Goal: Information Seeking & Learning: Understand process/instructions

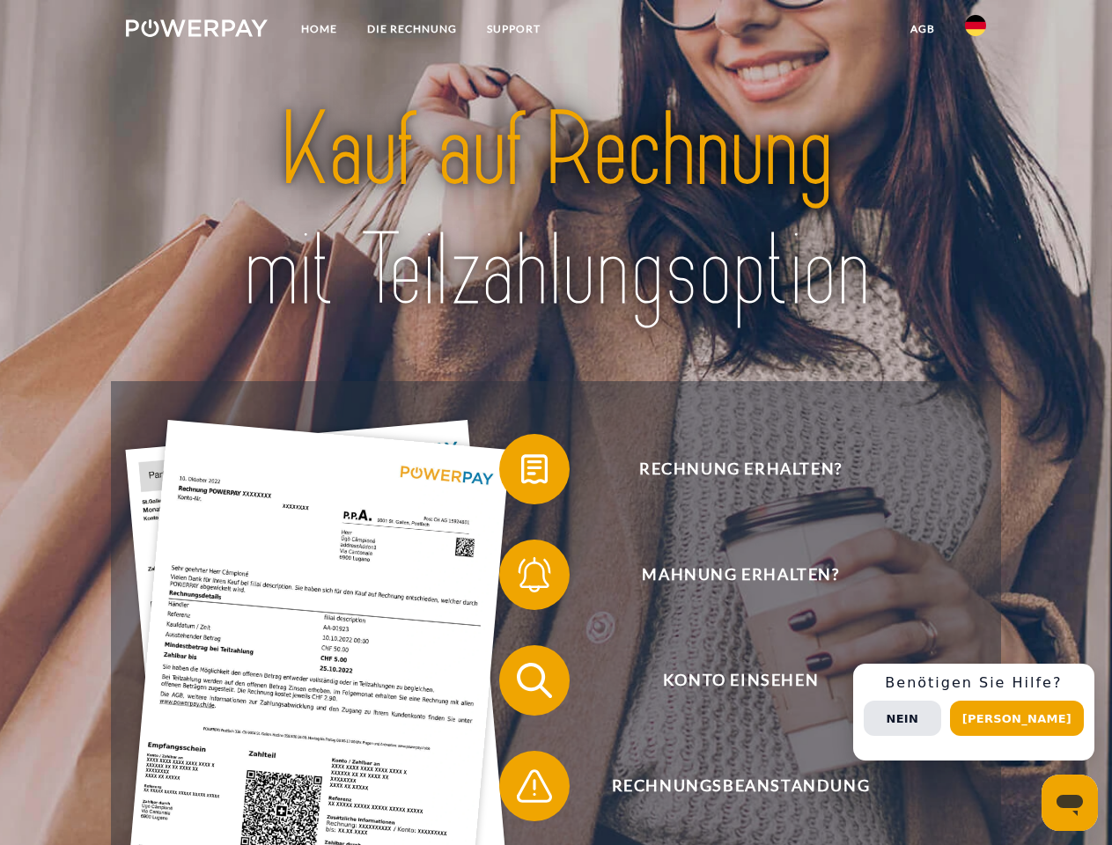
click at [196, 31] on img at bounding box center [197, 28] width 142 height 18
click at [975, 31] on img at bounding box center [975, 25] width 21 height 21
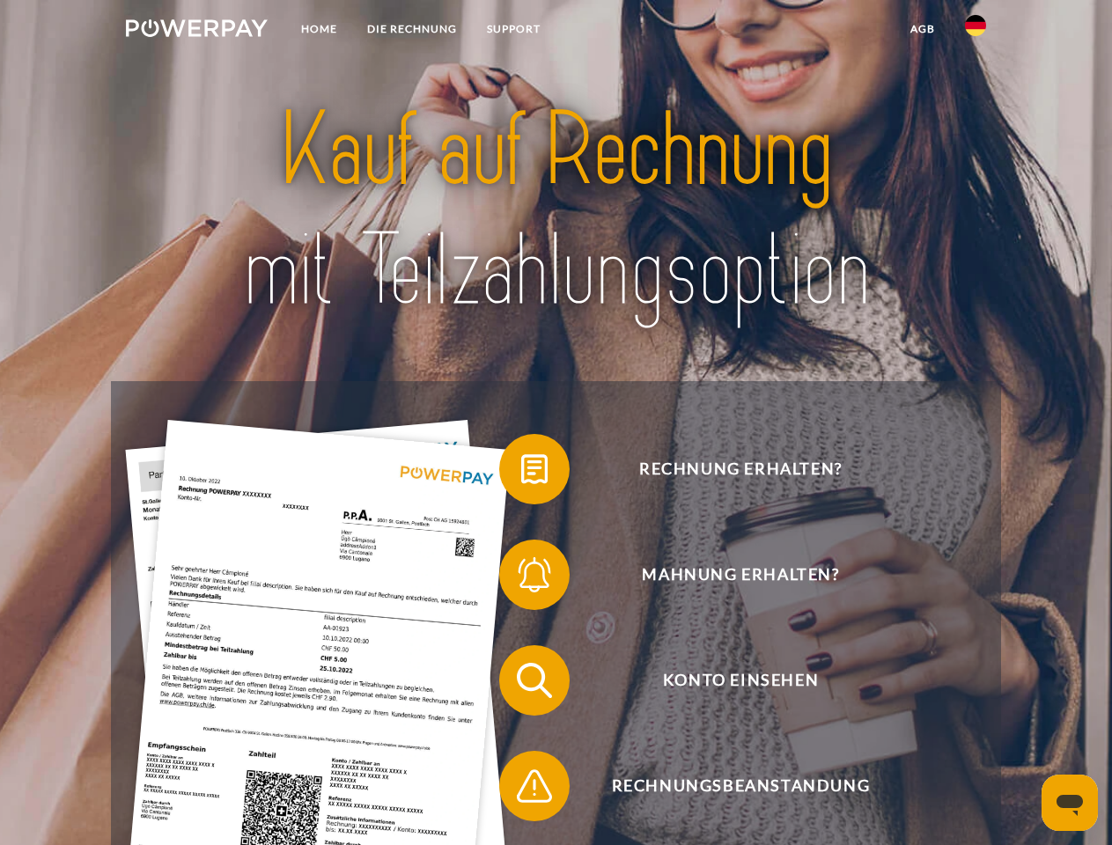
click at [922, 29] on link "agb" at bounding box center [922, 29] width 55 height 32
click at [521, 473] on span at bounding box center [508, 469] width 88 height 88
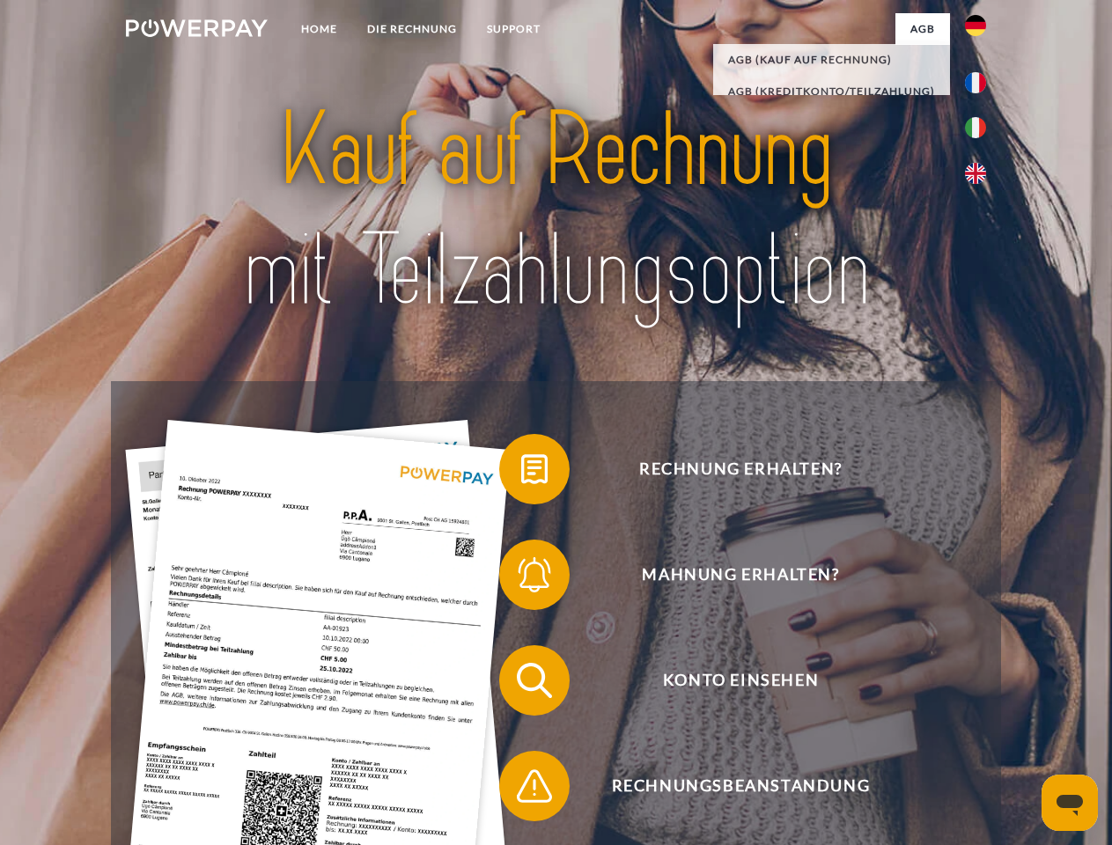
click at [521, 578] on span at bounding box center [508, 575] width 88 height 88
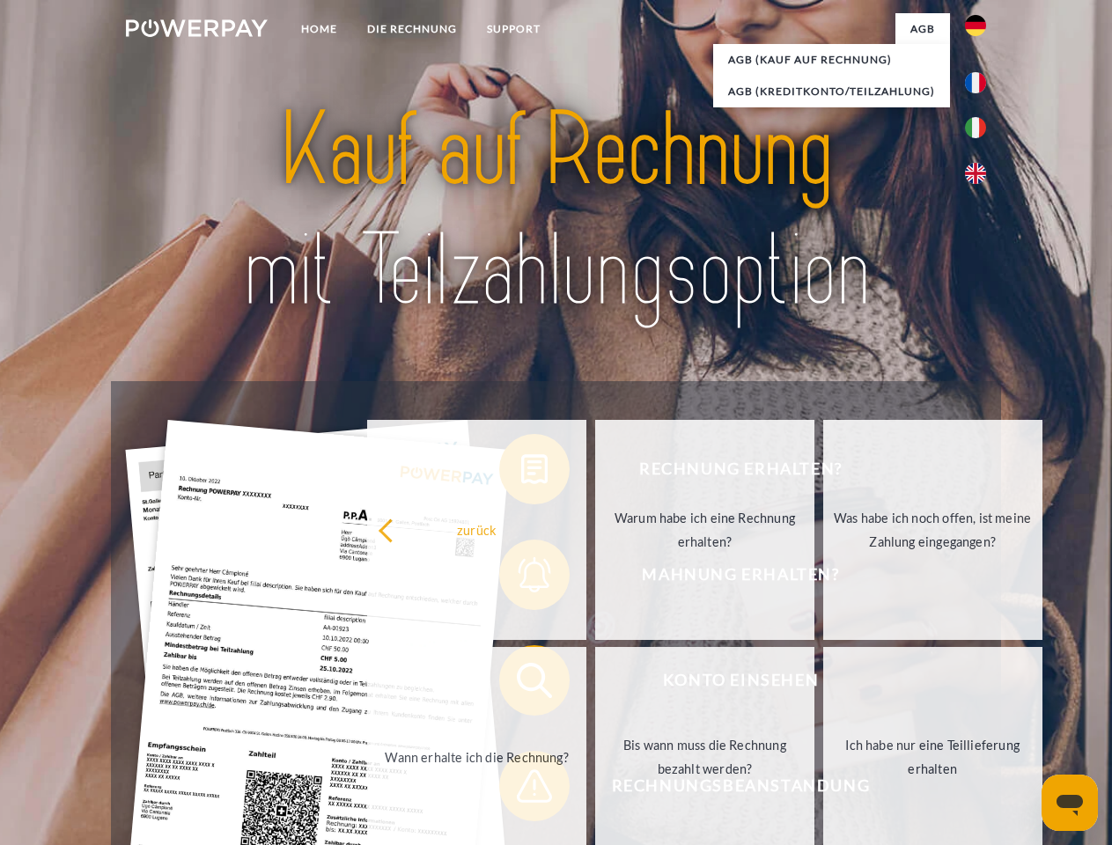
click at [595, 684] on link "Bis wann muss die Rechnung bezahlt werden?" at bounding box center [704, 757] width 219 height 220
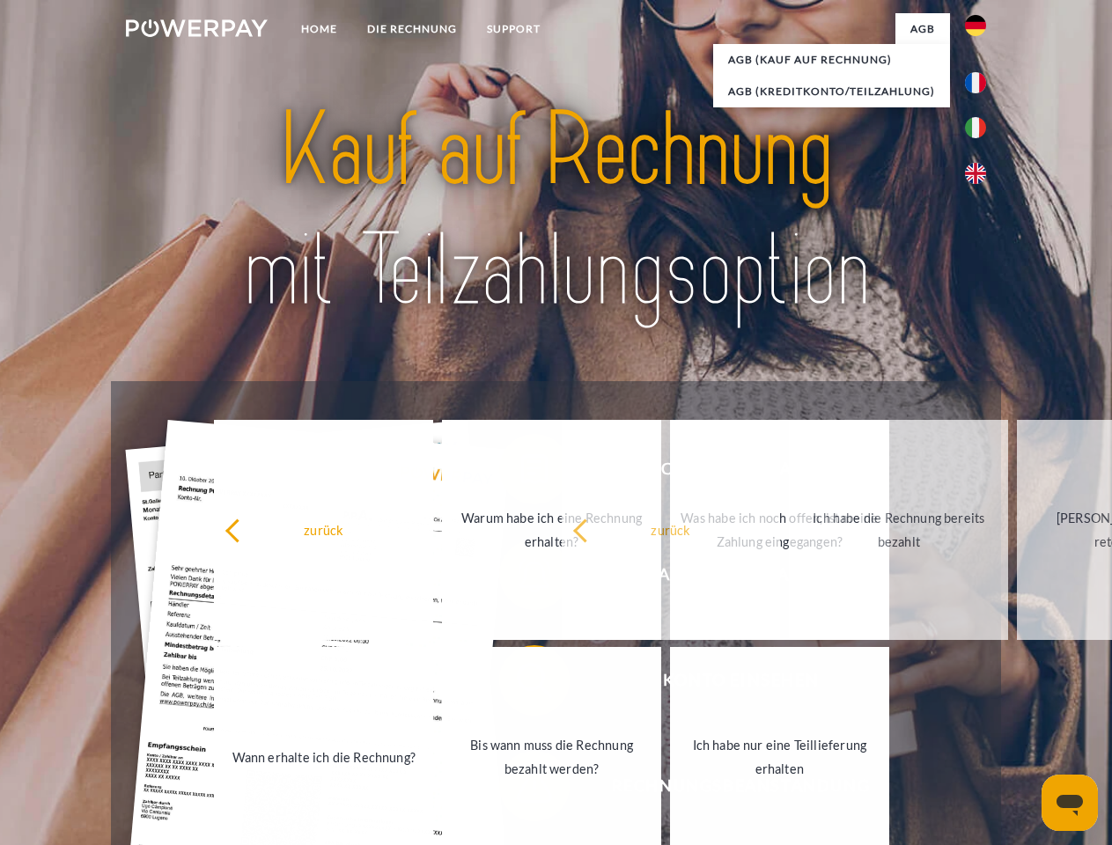
click at [670, 790] on link "Ich habe nur eine Teillieferung erhalten" at bounding box center [779, 757] width 219 height 220
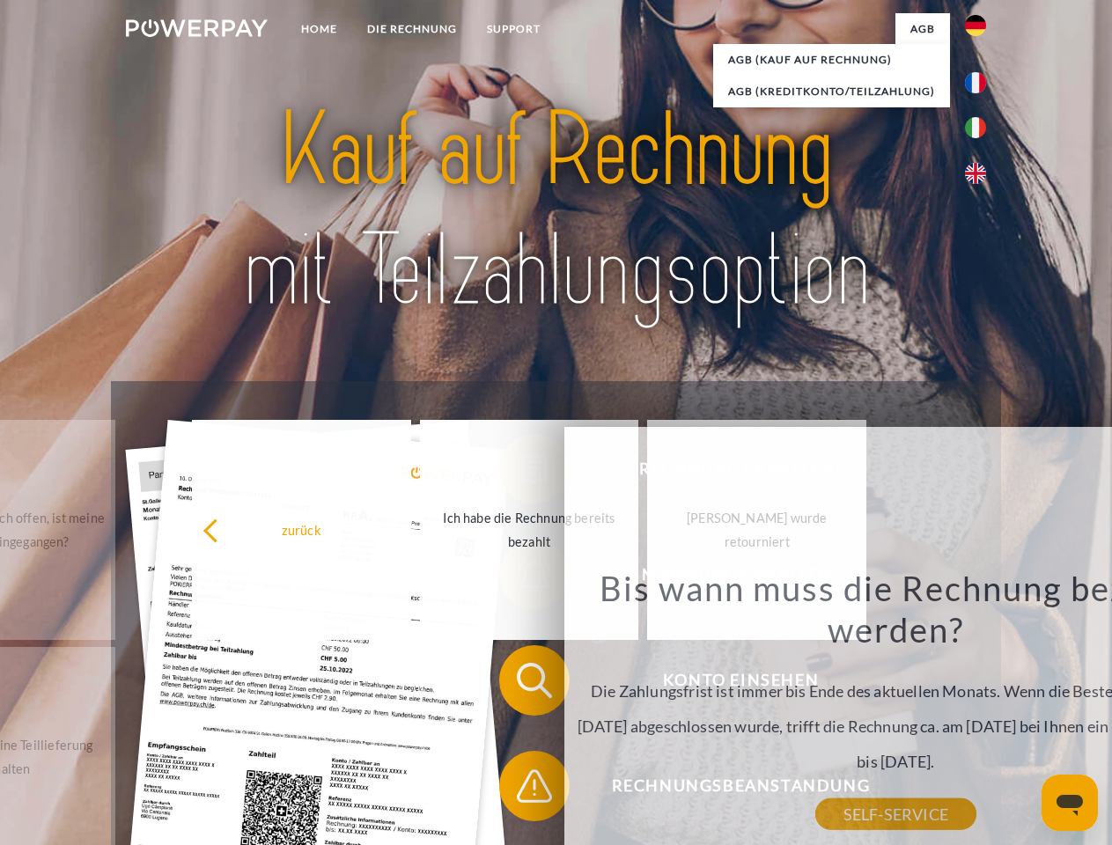
click at [980, 712] on div "Rechnung erhalten? Mahnung erhalten? Konto einsehen" at bounding box center [555, 733] width 889 height 704
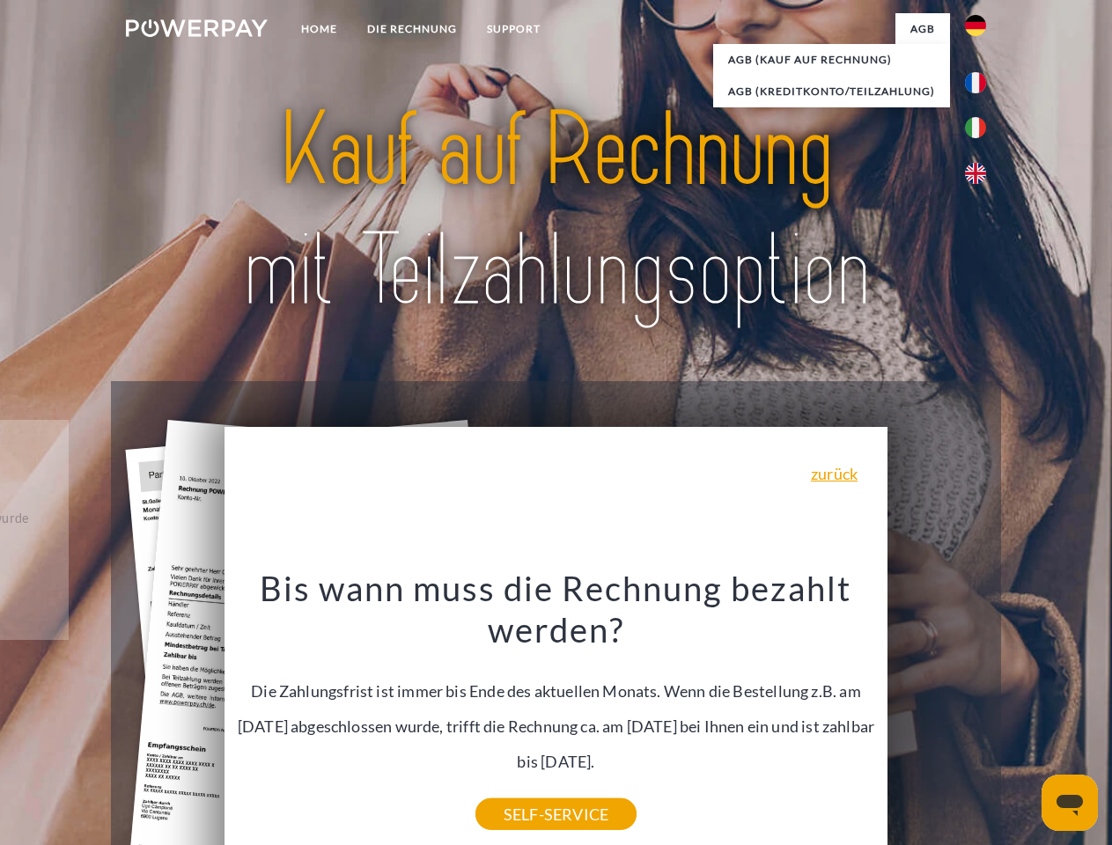
click at [937, 716] on span "Konto einsehen" at bounding box center [740, 680] width 431 height 70
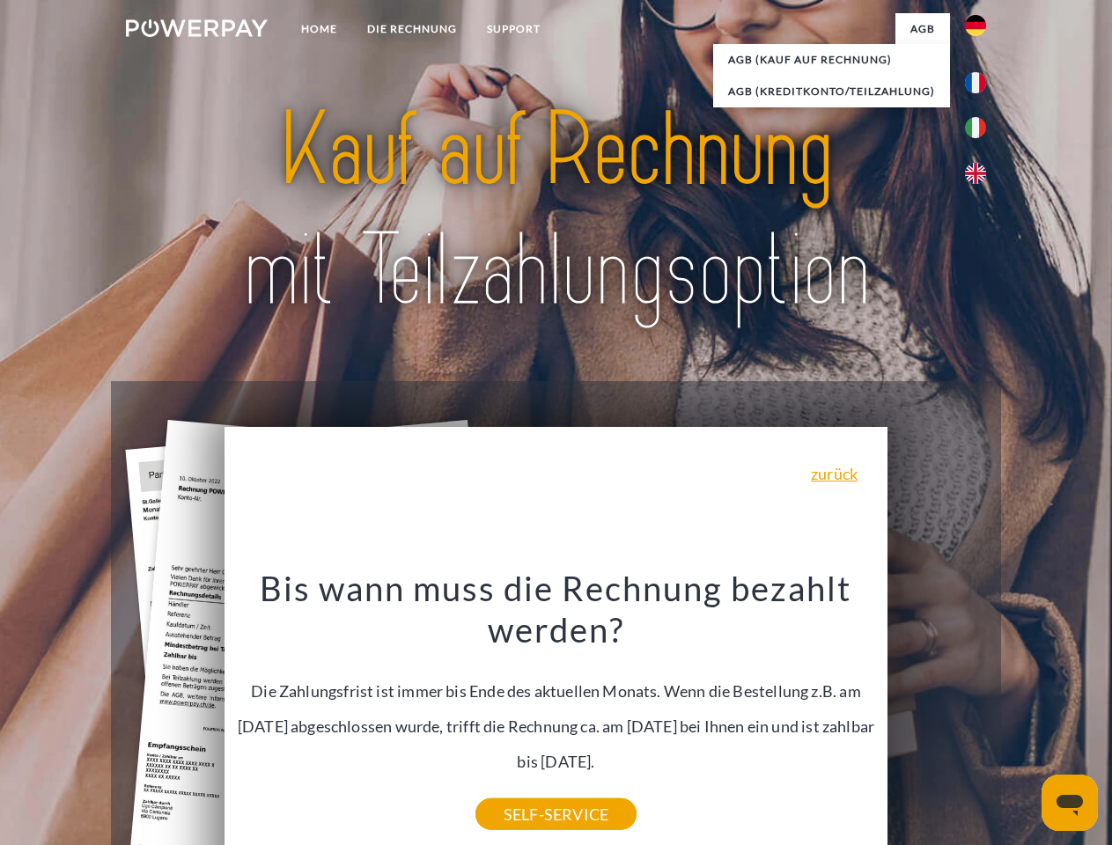
click at [1023, 718] on header "Home DIE RECHNUNG SUPPORT" at bounding box center [556, 608] width 1112 height 1216
